Goal: Task Accomplishment & Management: Manage account settings

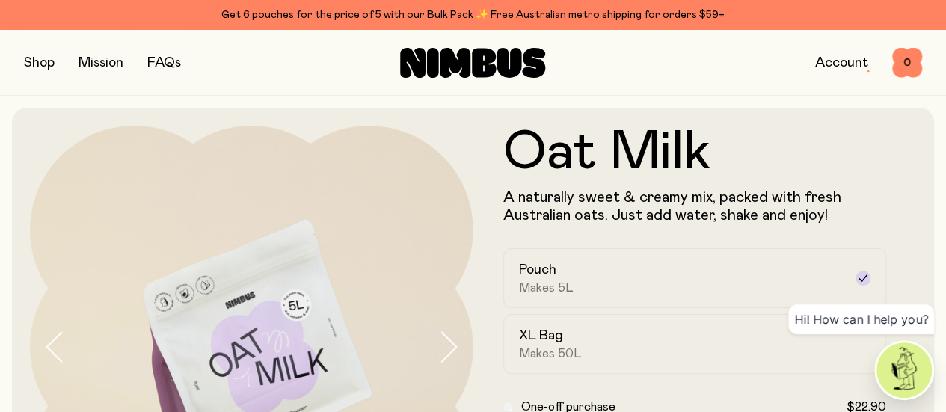
click at [840, 61] on link "Account" at bounding box center [841, 62] width 53 height 13
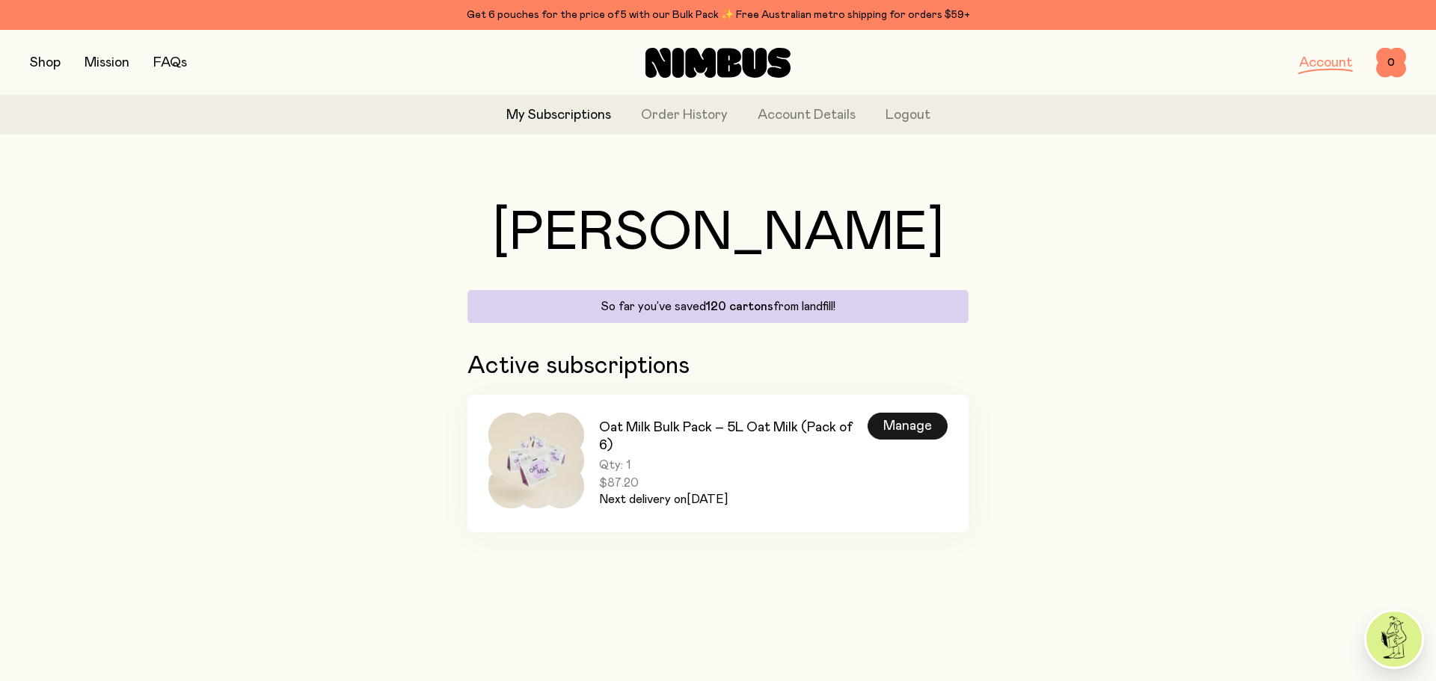
click at [923, 411] on div "Manage" at bounding box center [907, 426] width 80 height 27
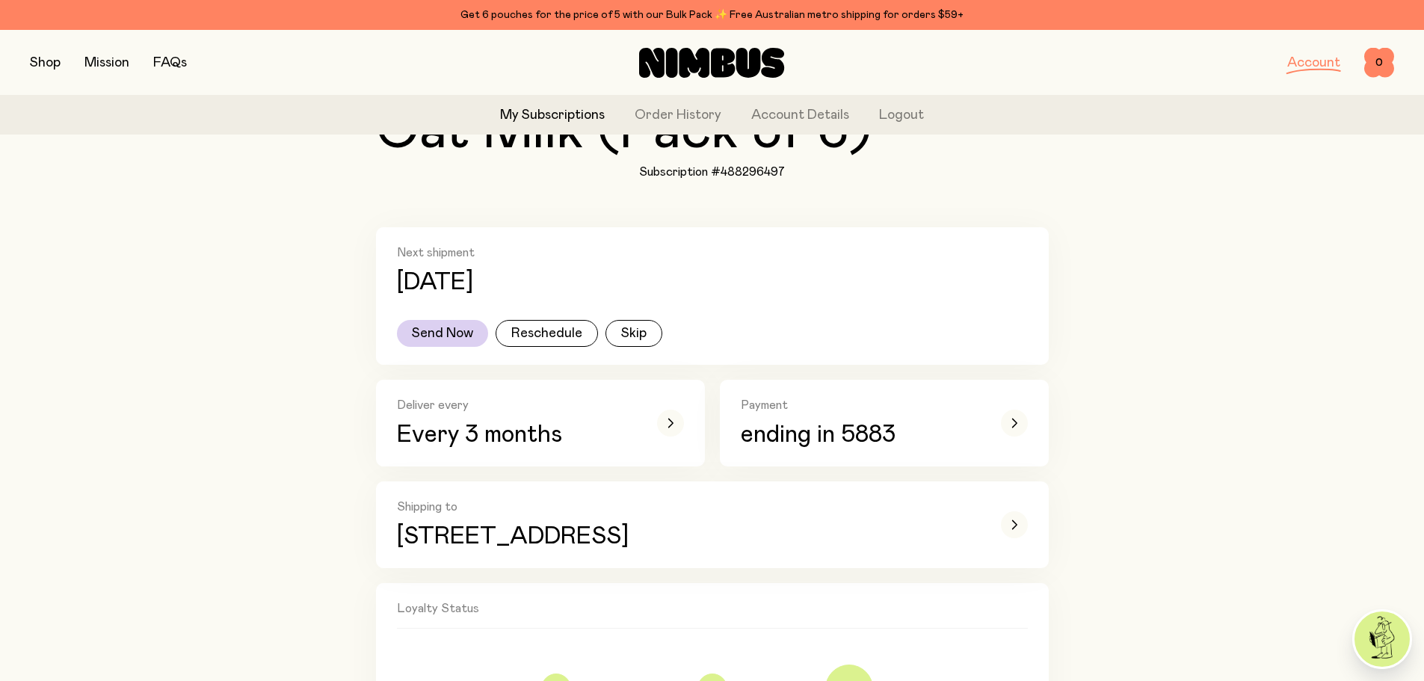
scroll to position [224, 0]
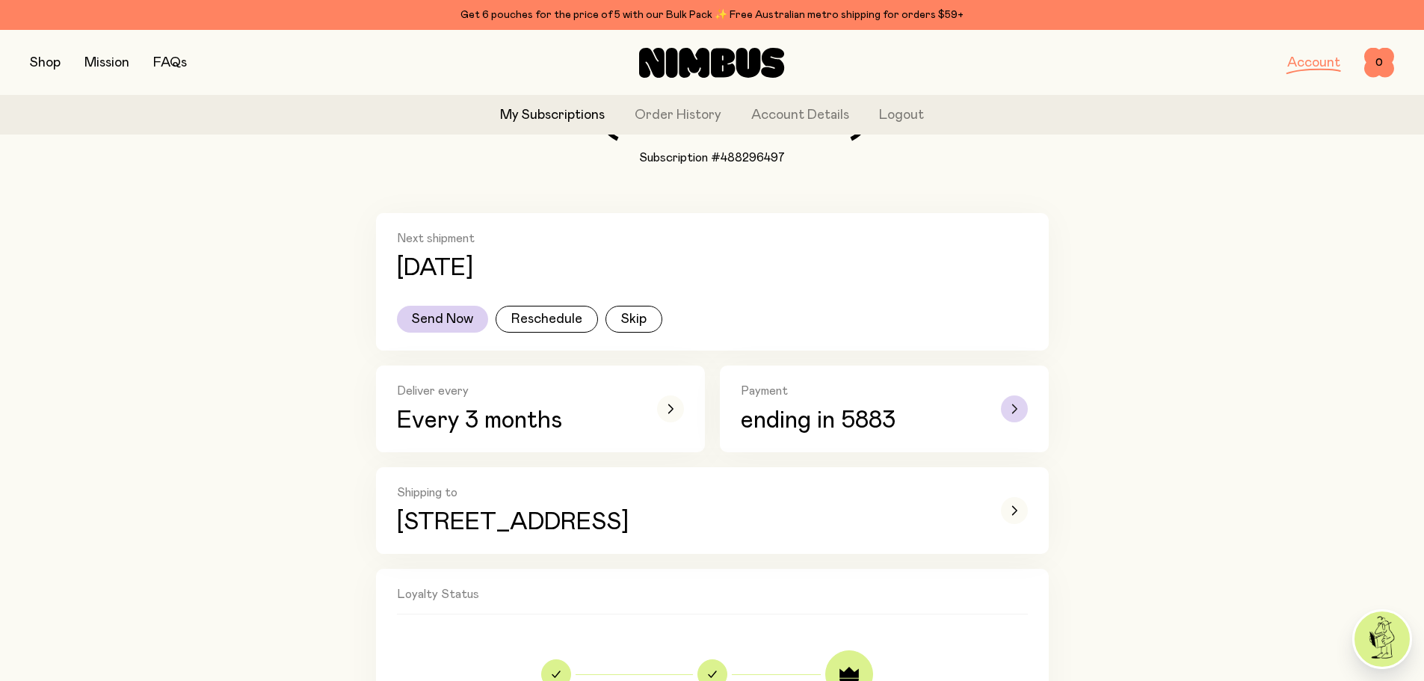
click at [945, 406] on icon "button" at bounding box center [1015, 408] width 6 height 9
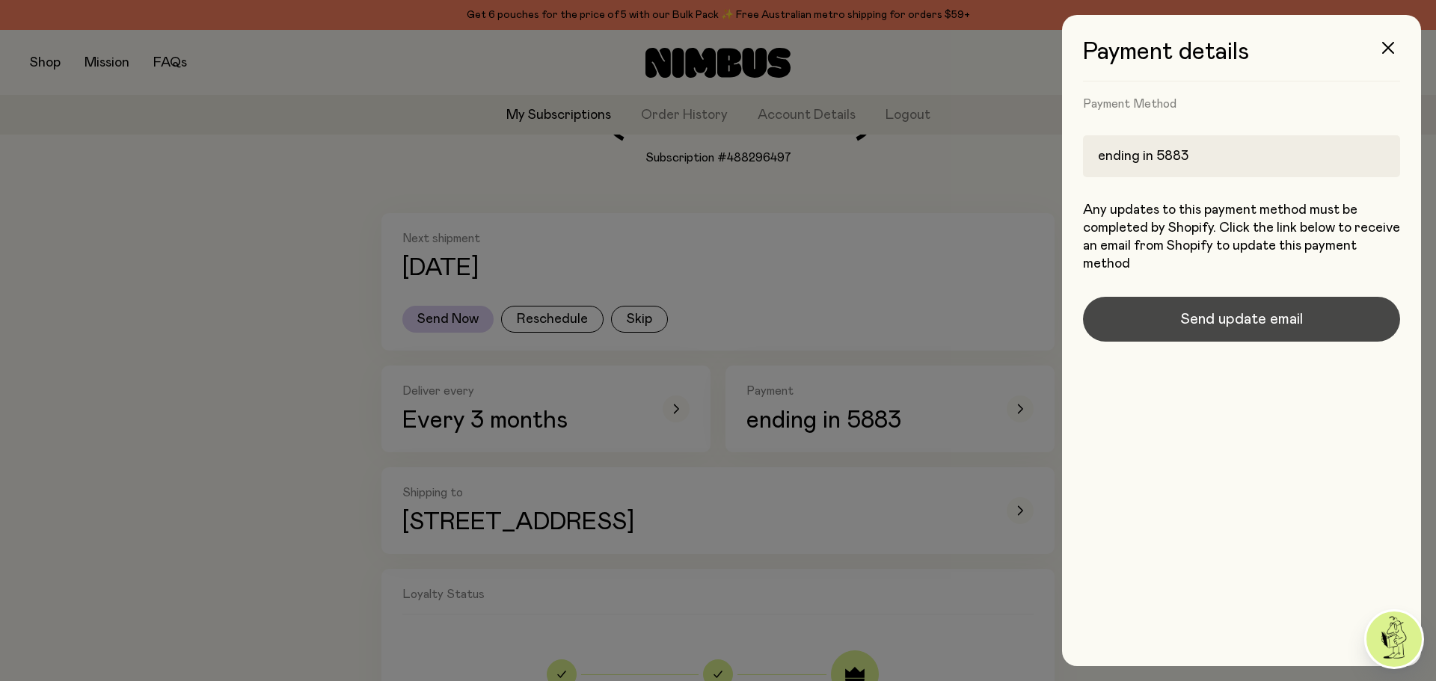
click at [945, 321] on span "Send update email" at bounding box center [1241, 319] width 123 height 21
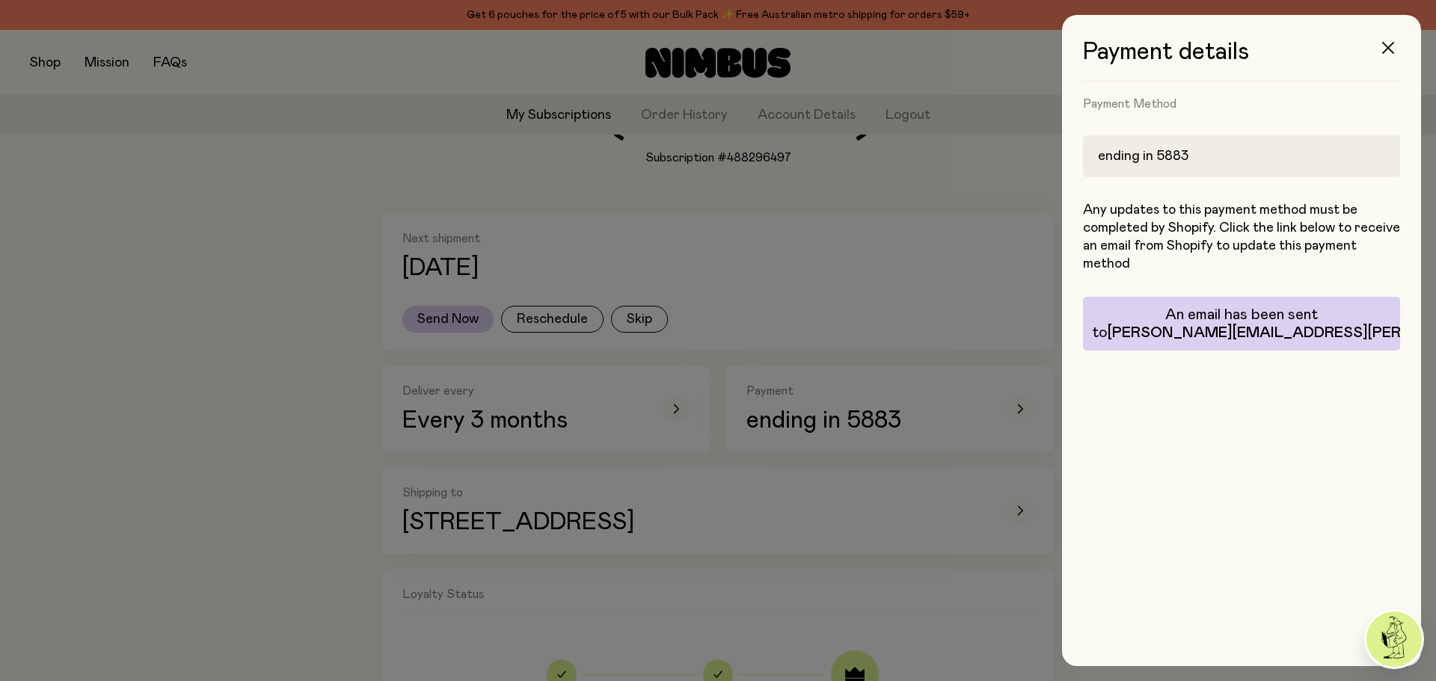
click at [945, 40] on button "button" at bounding box center [1388, 48] width 36 height 36
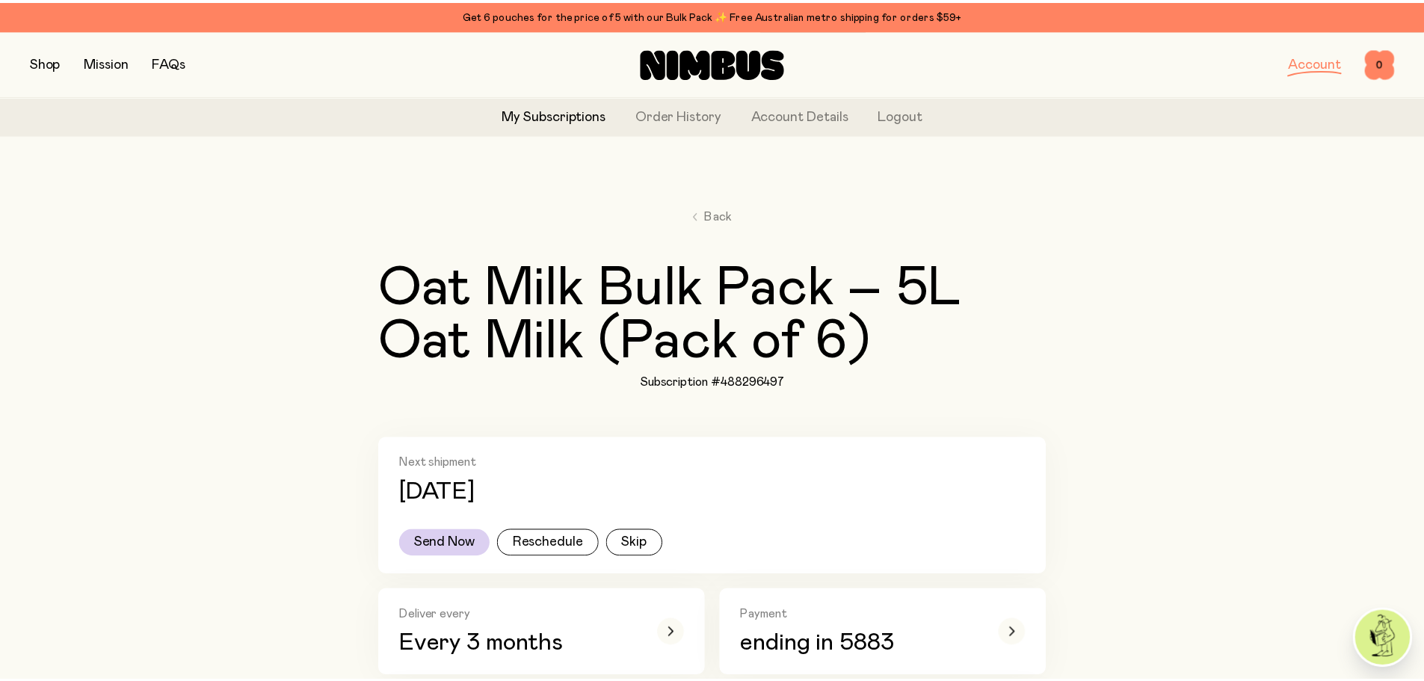
scroll to position [224, 0]
